Goal: Navigation & Orientation: Find specific page/section

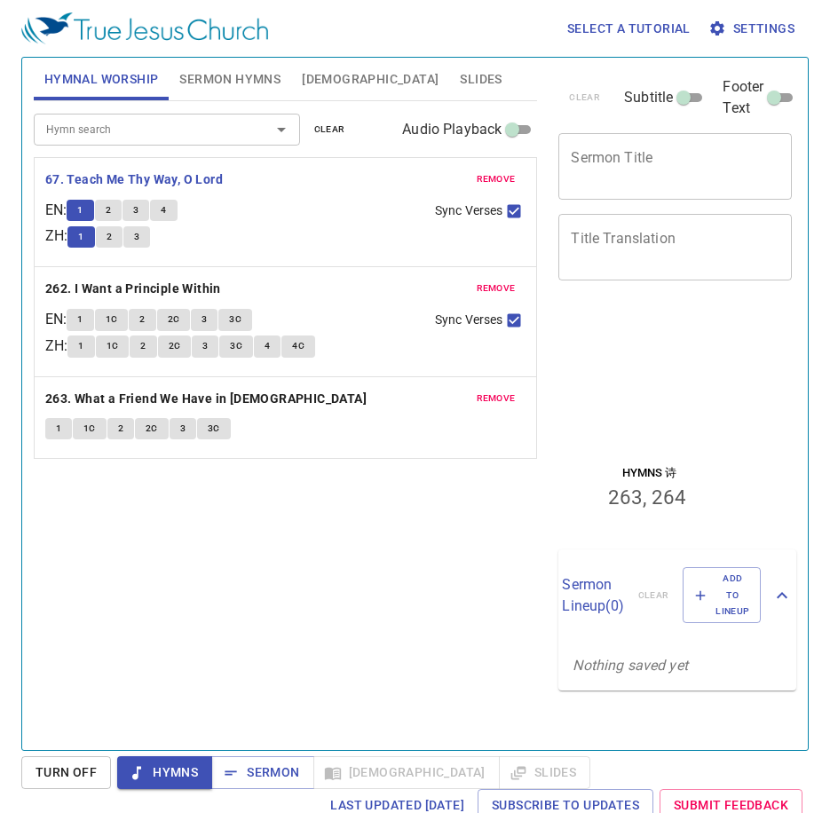
click at [658, 404] on div at bounding box center [648, 373] width 187 height 118
click at [198, 73] on span "Sermon Hymns" at bounding box center [229, 79] width 101 height 22
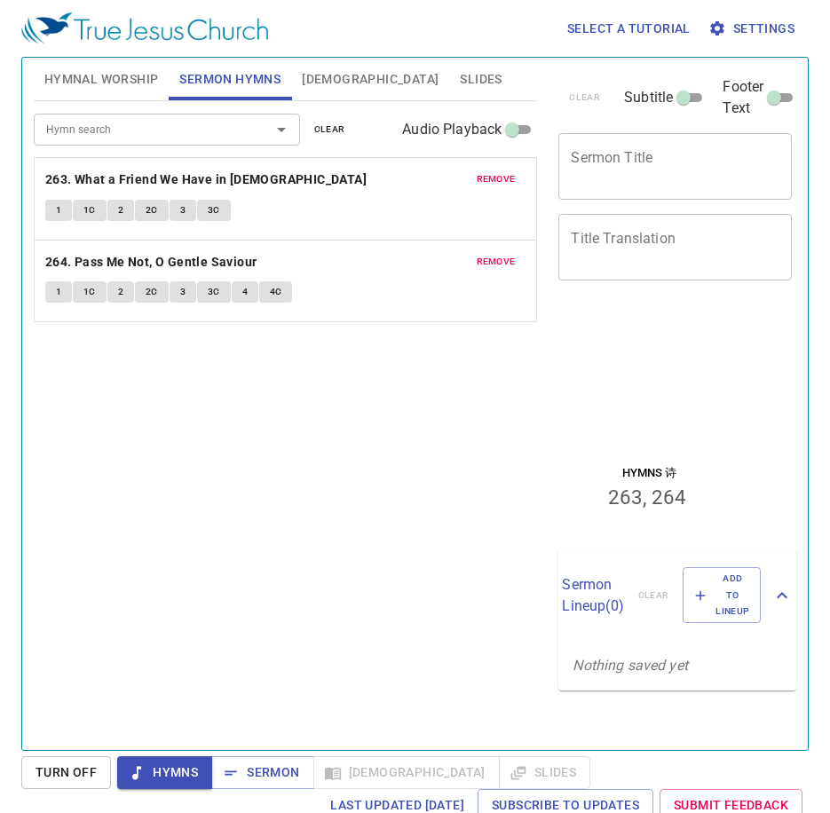
click at [138, 83] on span "Hymnal Worship" at bounding box center [101, 79] width 114 height 22
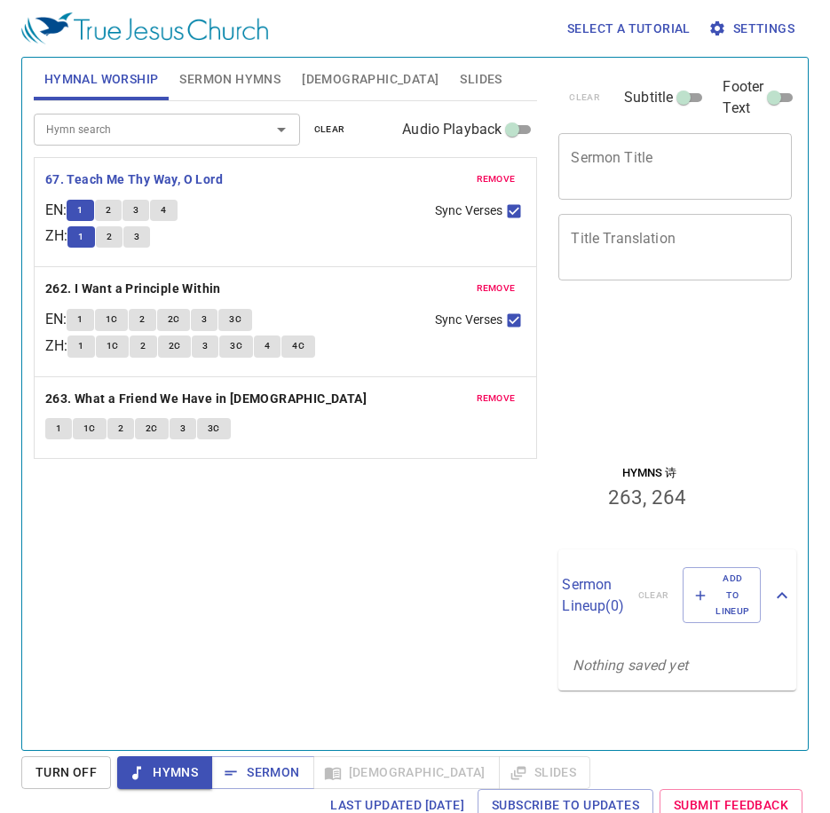
click at [93, 322] on button "1" at bounding box center [80, 319] width 27 height 21
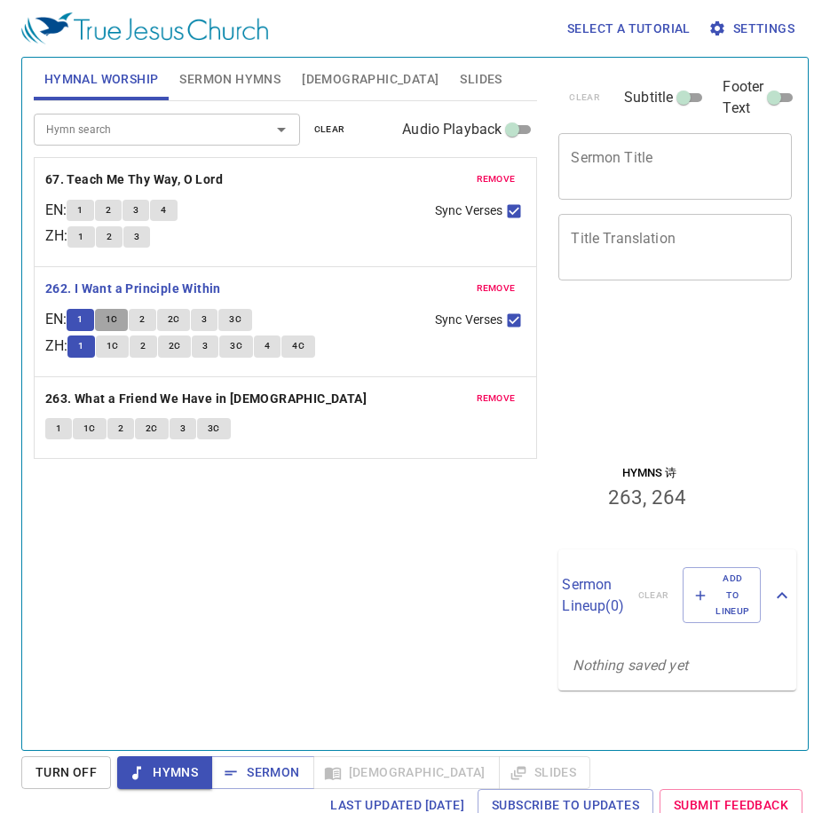
click at [117, 321] on span "1C" at bounding box center [112, 319] width 12 height 16
click at [83, 203] on span "1" at bounding box center [79, 210] width 5 height 16
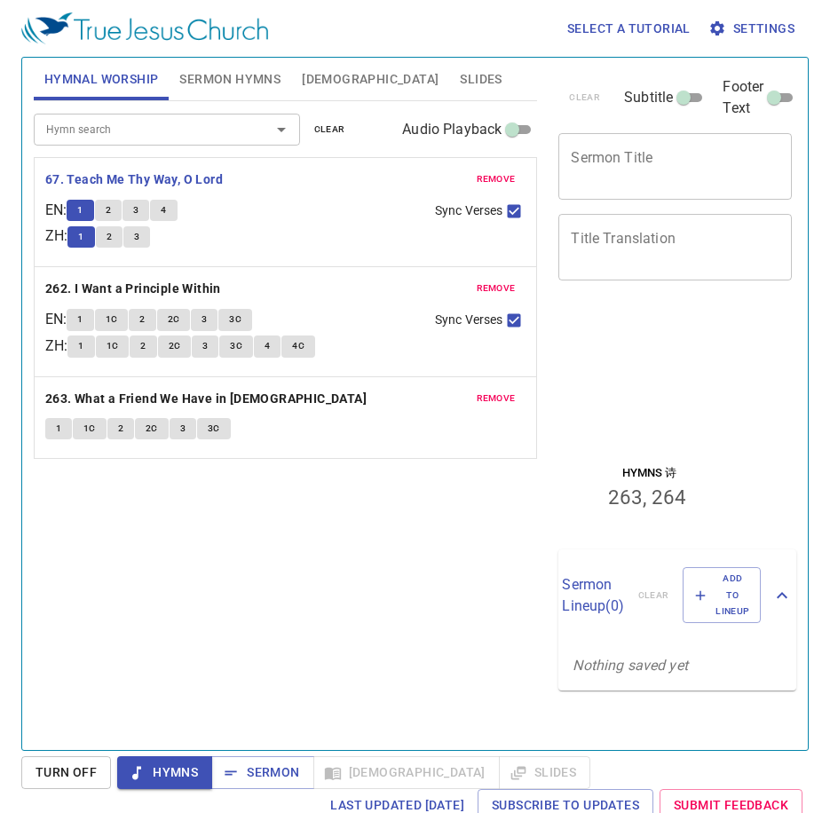
click at [114, 220] on button "2" at bounding box center [108, 210] width 27 height 21
click at [138, 216] on span "3" at bounding box center [135, 210] width 5 height 16
click at [177, 201] on button "4" at bounding box center [163, 210] width 27 height 21
click at [179, 287] on b "262. I Want a Principle Within" at bounding box center [133, 289] width 176 height 22
click at [83, 316] on span "1" at bounding box center [79, 319] width 5 height 16
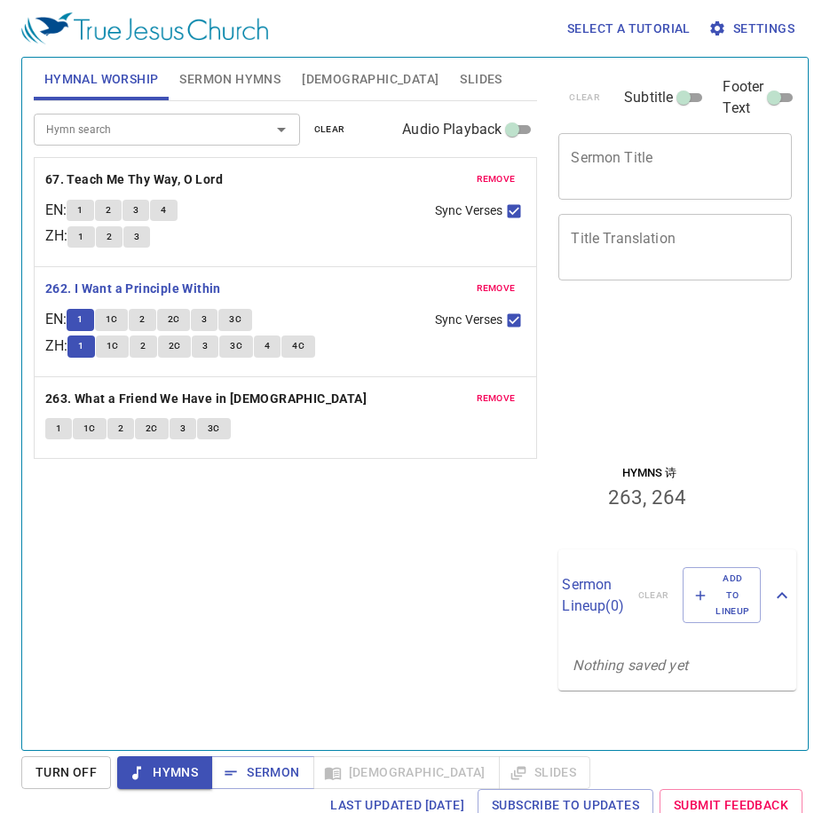
click at [127, 318] on button "1C" at bounding box center [112, 319] width 34 height 21
click at [87, 399] on b "263. What a Friend We Have in [DEMOGRAPHIC_DATA]" at bounding box center [205, 399] width 321 height 22
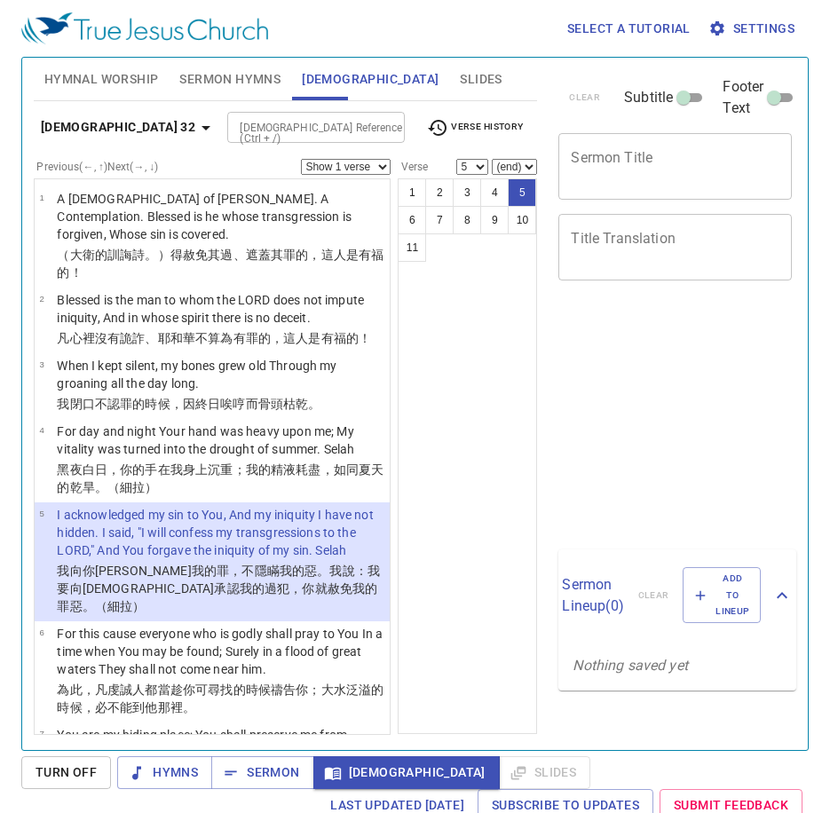
select select "5"
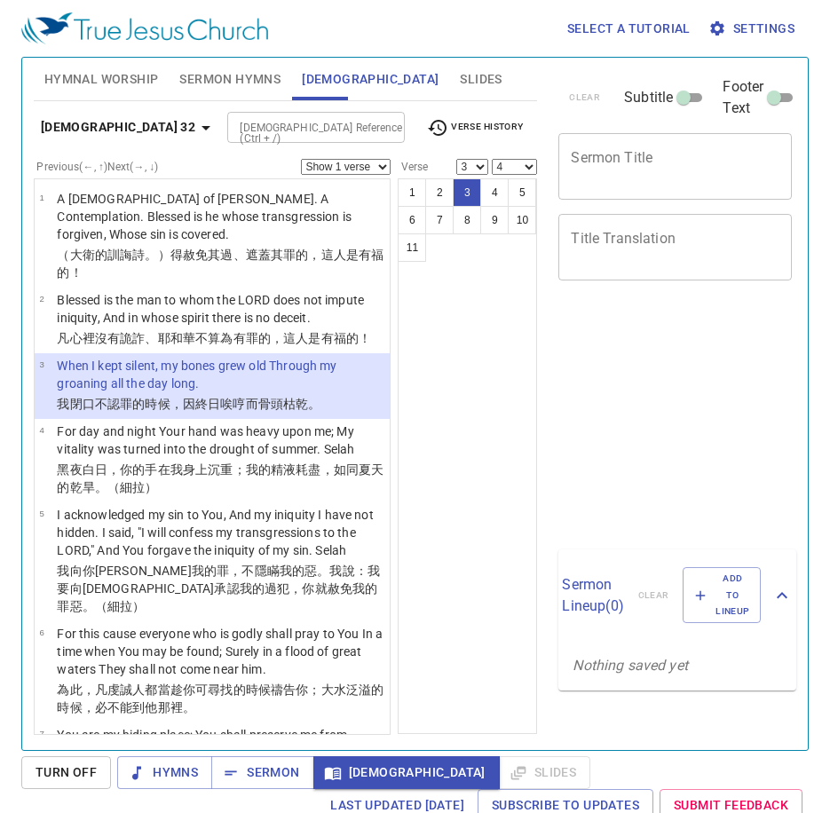
select select "3"
select select "4"
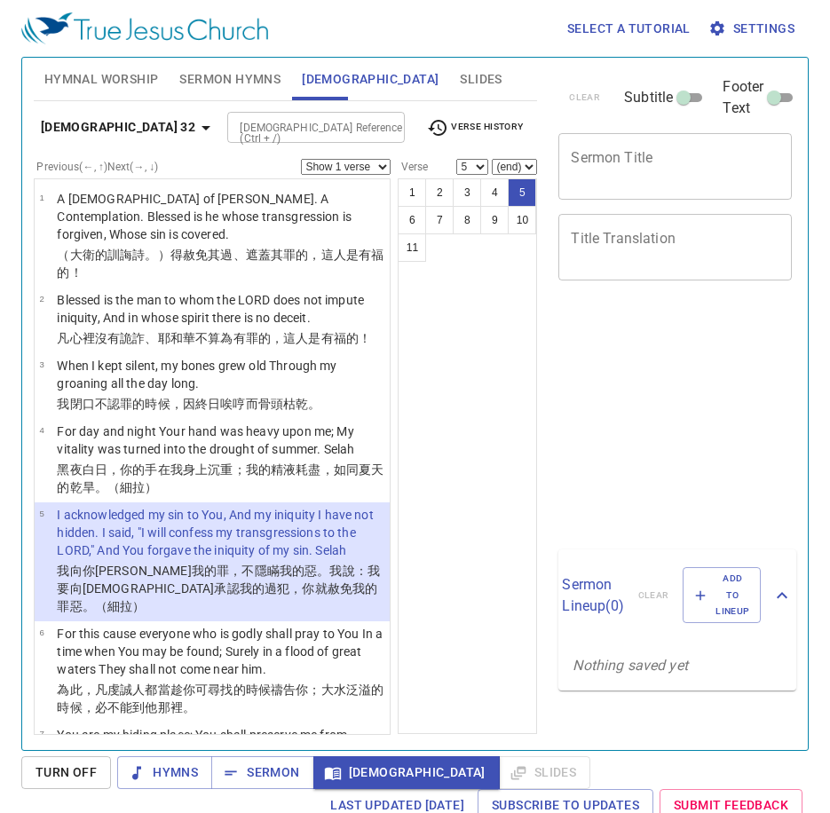
select select "5"
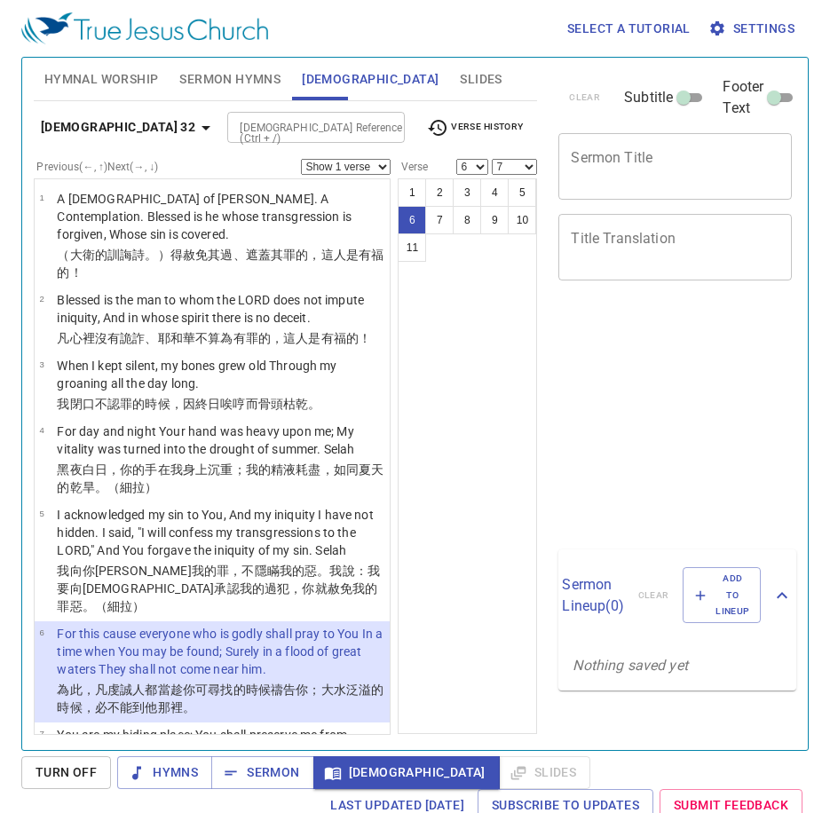
select select "6"
select select "7"
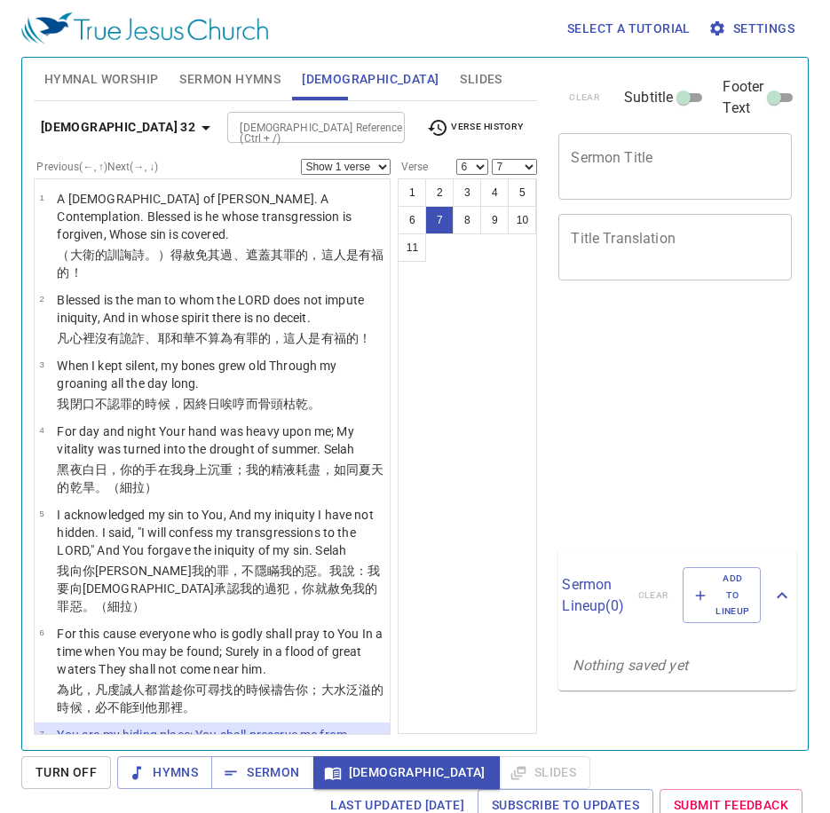
select select "6"
select select "7"
select select "8"
select select "9"
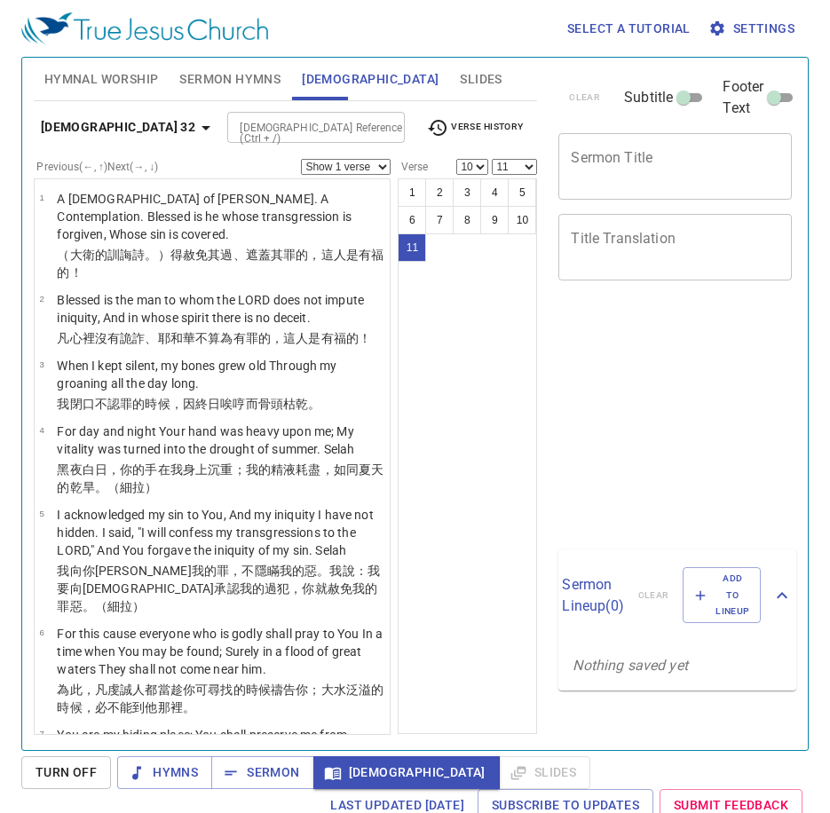
select select "10"
select select "11"
select select "10"
select select "11"
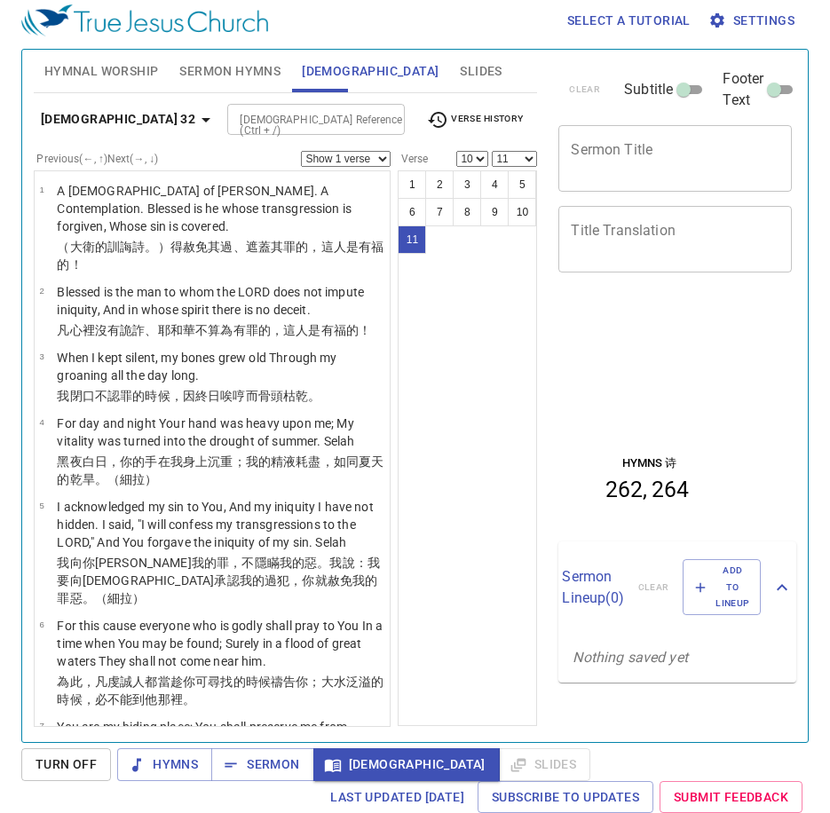
scroll to position [413, 0]
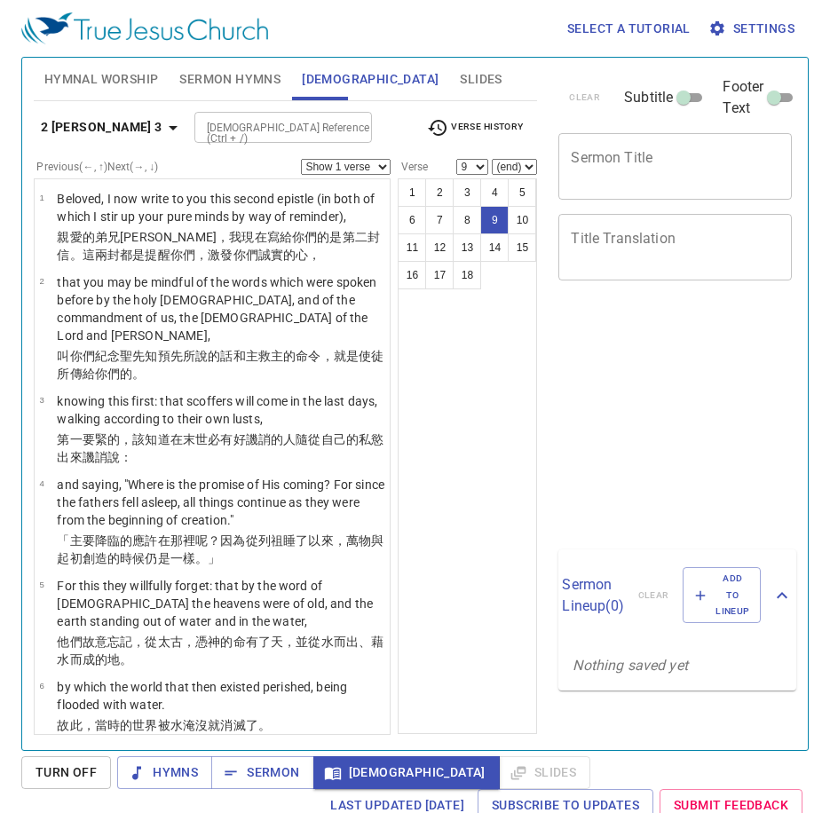
select select "9"
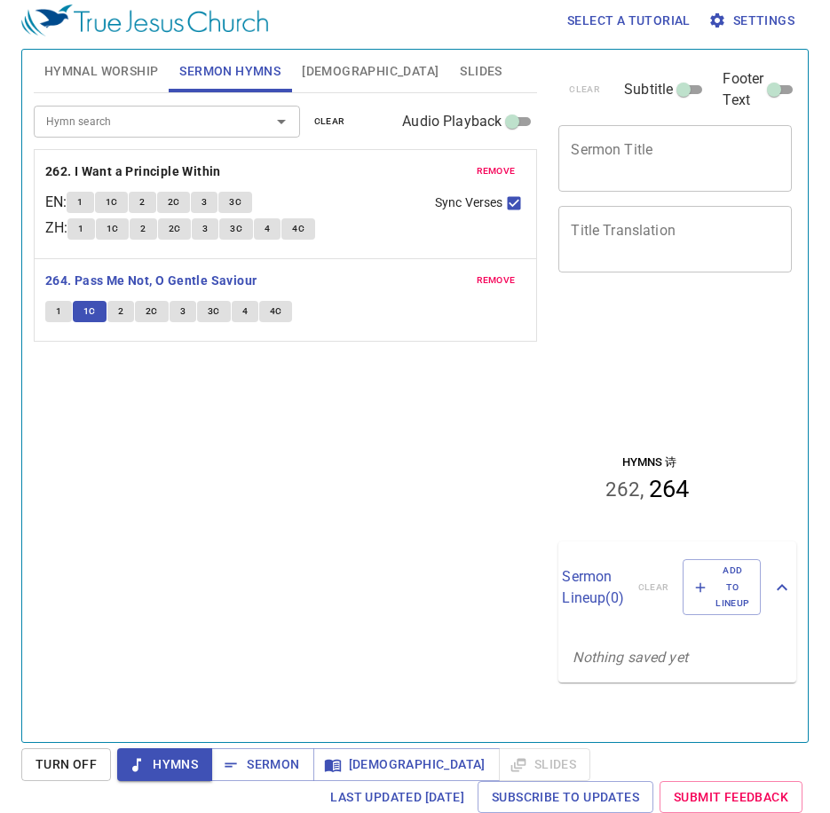
scroll to position [8, 0]
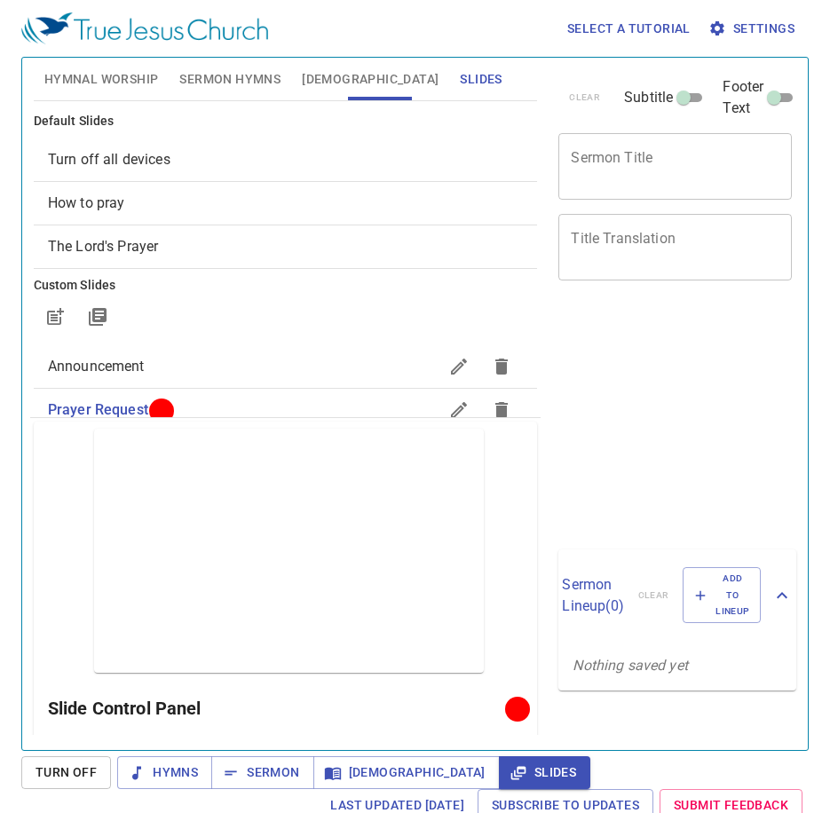
scroll to position [8, 0]
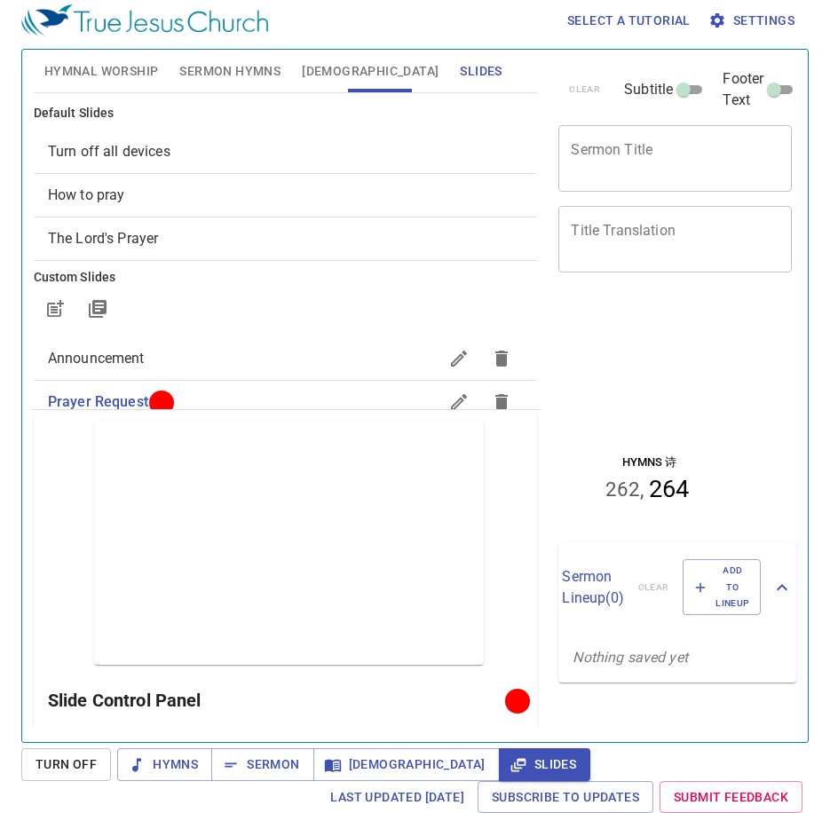
scroll to position [8, 0]
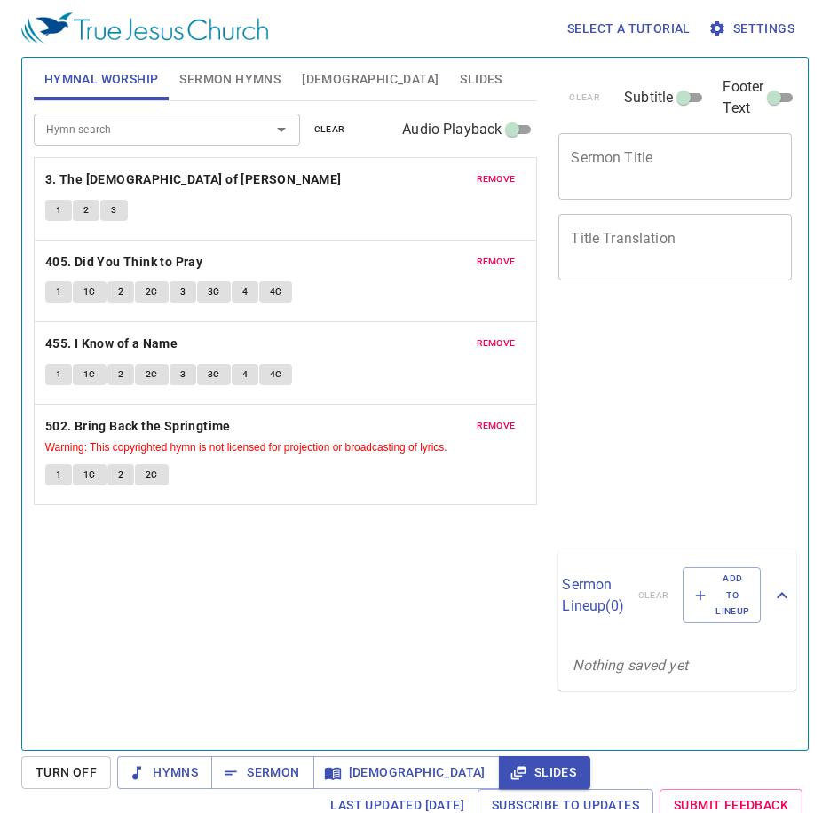
scroll to position [8, 0]
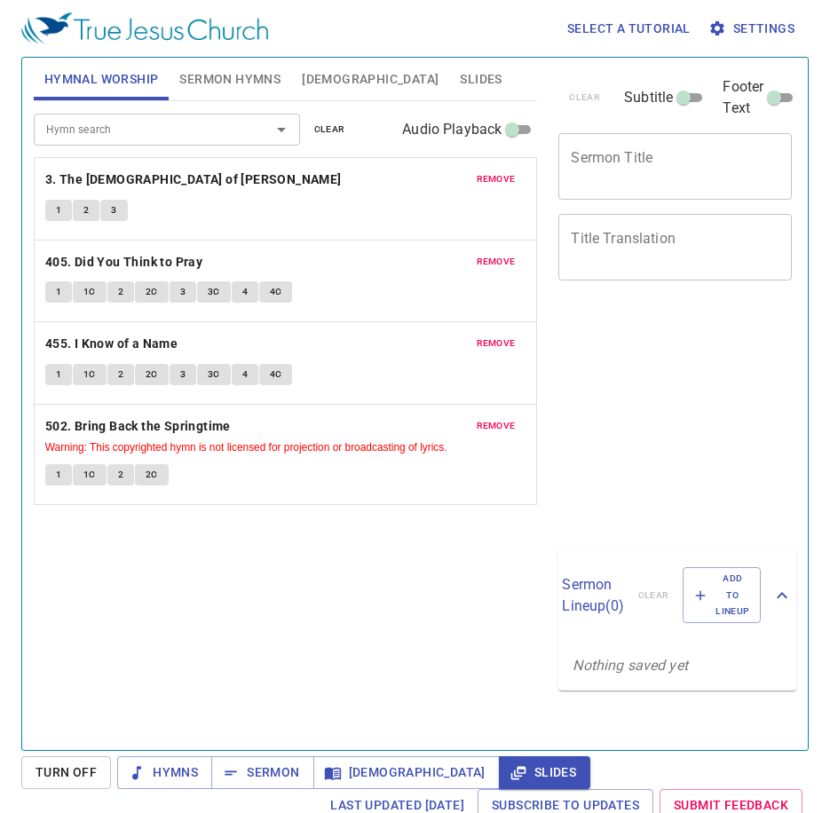
scroll to position [8, 0]
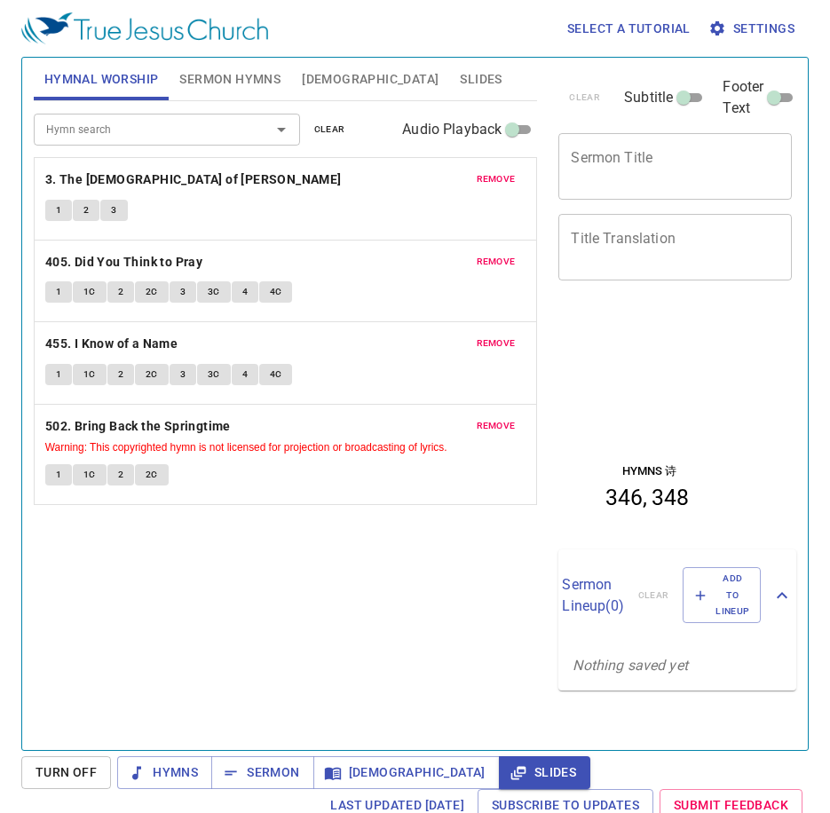
scroll to position [8, 0]
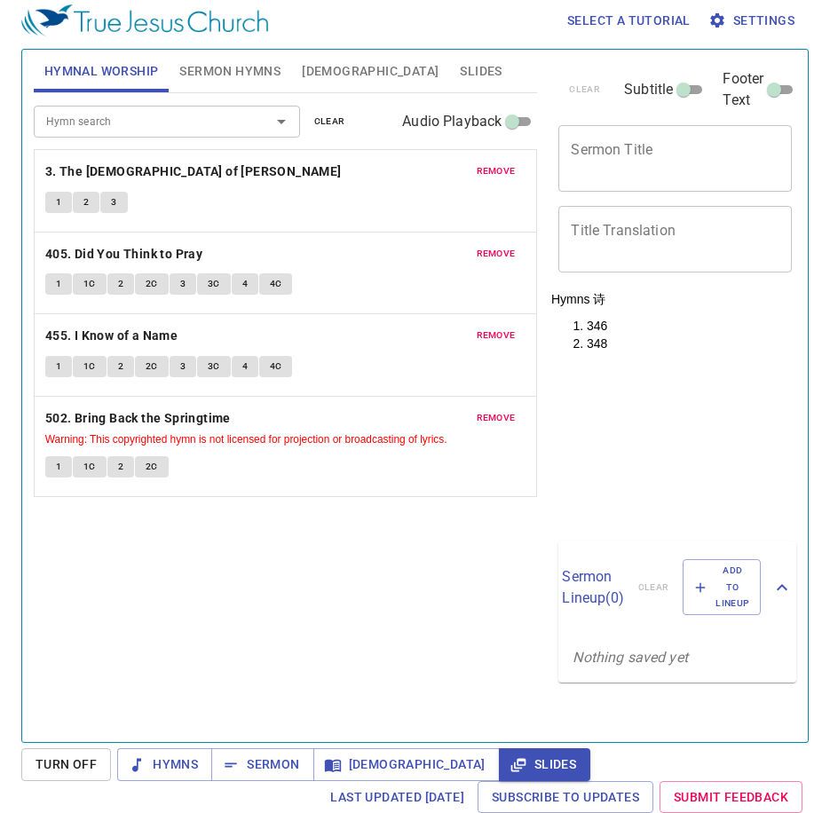
scroll to position [8, 0]
